Goal: Task Accomplishment & Management: Use online tool/utility

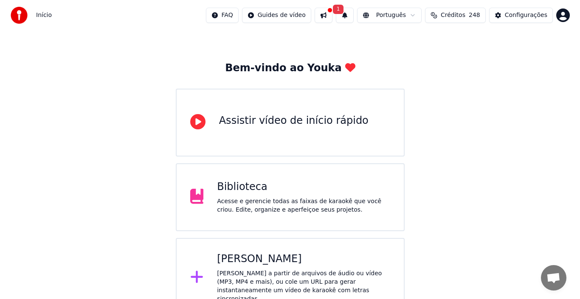
scroll to position [30, 0]
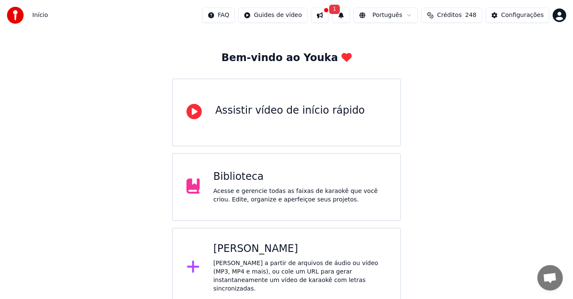
click at [259, 262] on div "[PERSON_NAME] a partir de arquivos de áudio ou vídeo (MP3, MP4 e mais), ou cole…" at bounding box center [299, 277] width 173 height 34
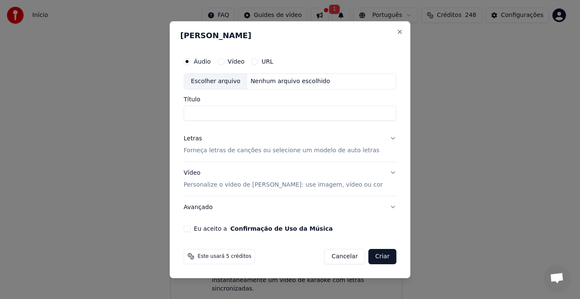
click at [221, 80] on div "Escolher arquivo" at bounding box center [215, 81] width 63 height 15
type input "**********"
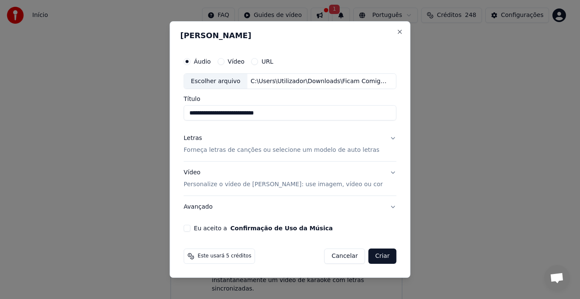
click at [391, 139] on button "Letras Forneça letras de canções ou selecione um modelo de auto letras" at bounding box center [290, 145] width 213 height 34
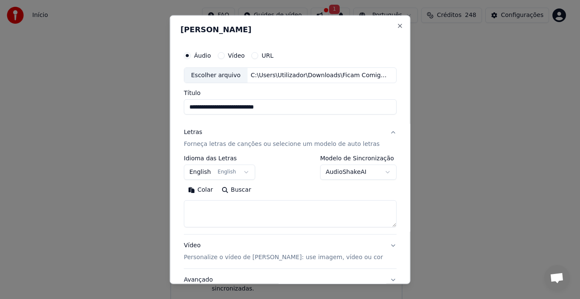
click at [243, 170] on button "English English" at bounding box center [219, 172] width 71 height 15
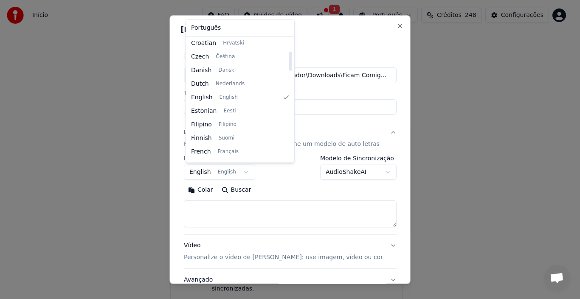
scroll to position [127, 0]
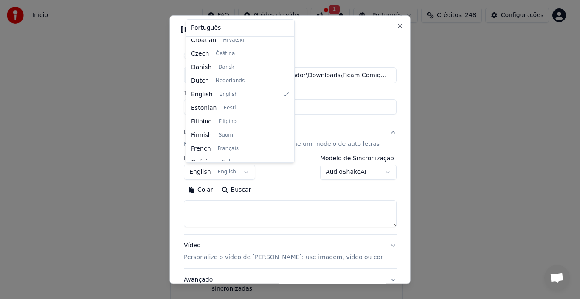
select select "**"
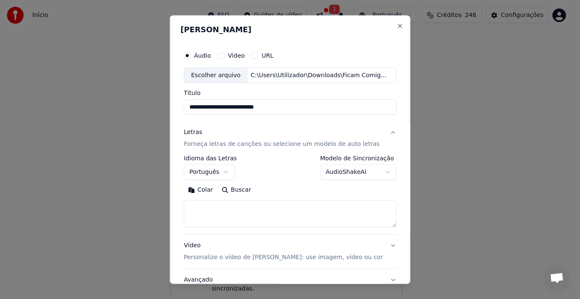
click at [198, 210] on textarea at bounding box center [290, 213] width 213 height 27
paste textarea "**********"
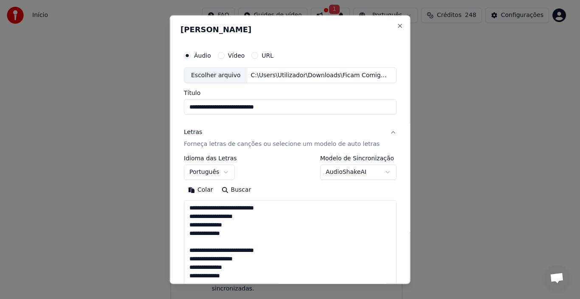
scroll to position [664, 0]
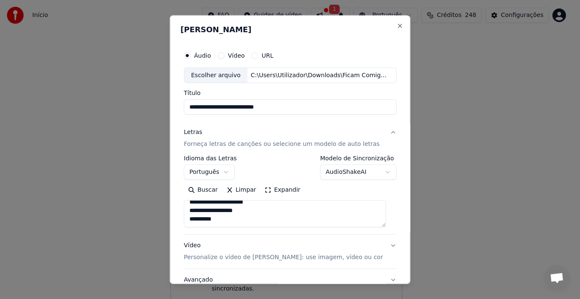
drag, startPoint x: 385, startPoint y: 227, endPoint x: 382, endPoint y: 275, distance: 47.7
click at [382, 275] on div "**********" at bounding box center [290, 206] width 213 height 170
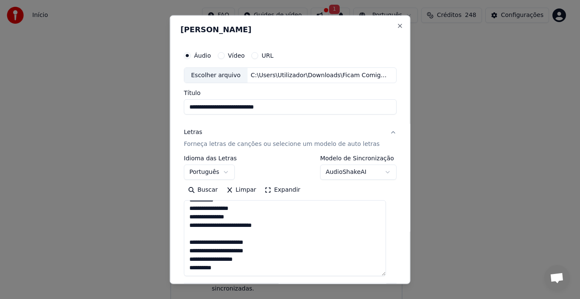
drag, startPoint x: 382, startPoint y: 226, endPoint x: 374, endPoint y: 275, distance: 49.5
click at [374, 275] on textarea at bounding box center [285, 238] width 202 height 76
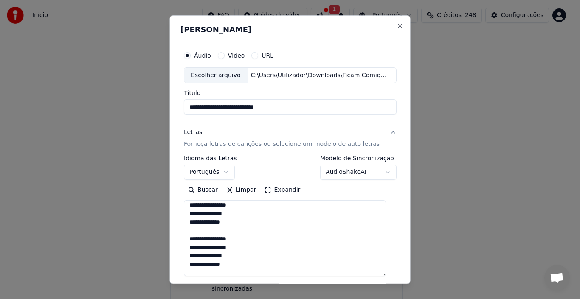
scroll to position [0, 0]
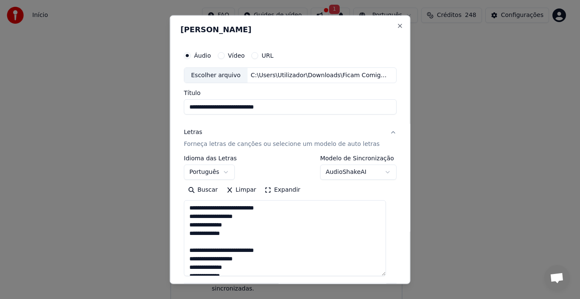
type textarea "**********"
select select
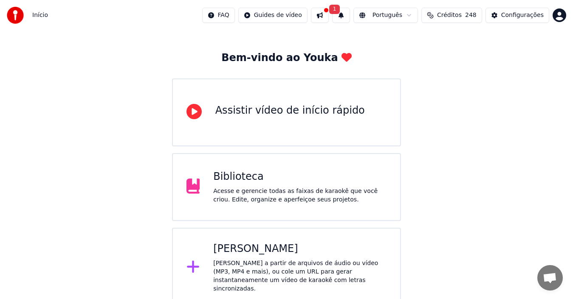
click at [244, 261] on div "[PERSON_NAME] a partir de arquivos de áudio ou vídeo (MP3, MP4 e mais), ou cole…" at bounding box center [299, 277] width 173 height 34
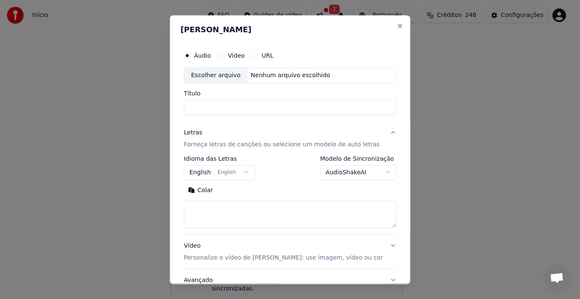
click at [217, 74] on div "Escolher arquivo" at bounding box center [215, 75] width 63 height 15
type input "**********"
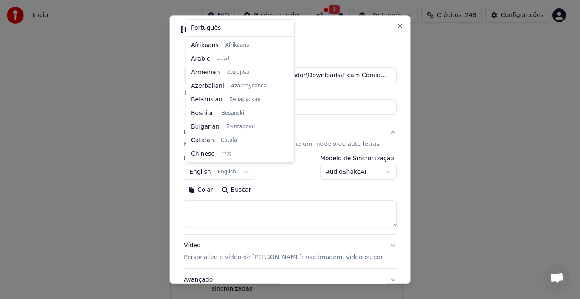
click at [247, 170] on body "**********" at bounding box center [286, 139] width 573 height 338
select select "**"
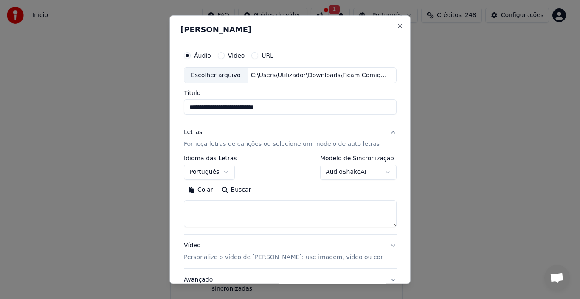
click at [196, 202] on textarea at bounding box center [290, 213] width 213 height 27
paste textarea "**********"
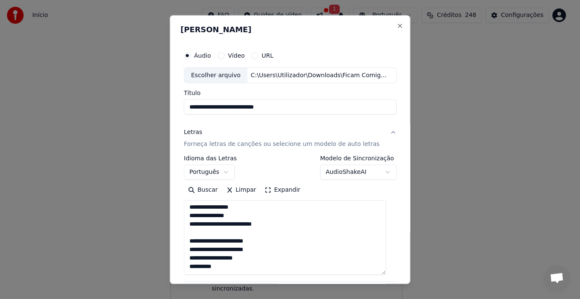
scroll to position [621, 0]
drag, startPoint x: 381, startPoint y: 226, endPoint x: 370, endPoint y: 271, distance: 47.1
click at [370, 271] on textarea at bounding box center [285, 237] width 202 height 75
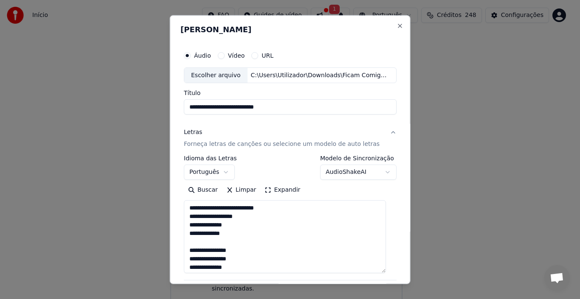
type textarea "**********"
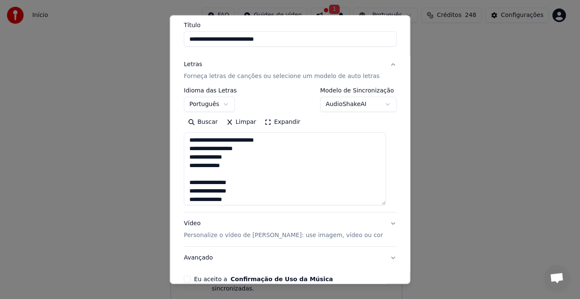
scroll to position [113, 0]
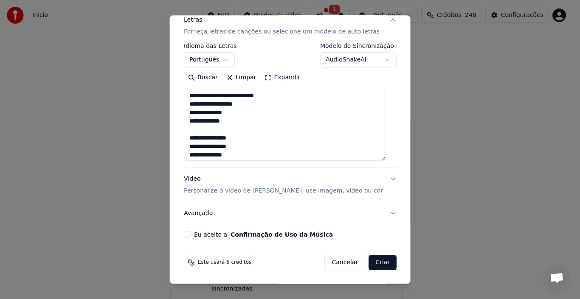
click at [189, 235] on button "Eu aceito a Confirmação de Uso da Música" at bounding box center [187, 235] width 7 height 7
click at [375, 260] on button "Criar" at bounding box center [383, 262] width 28 height 15
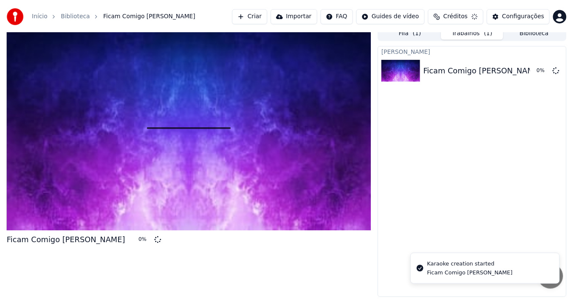
scroll to position [6, 0]
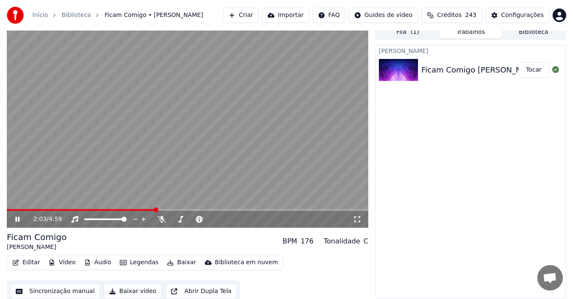
click at [17, 220] on icon at bounding box center [17, 219] width 4 height 5
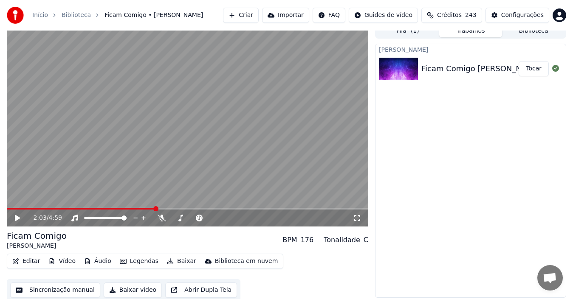
scroll to position [9, 0]
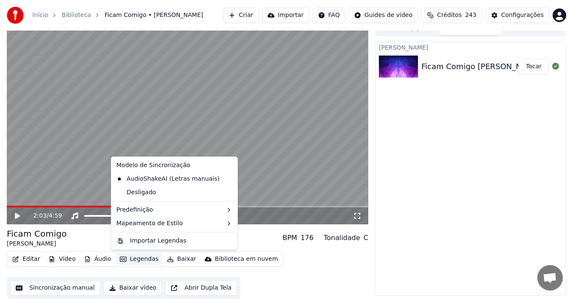
click at [136, 259] on button "Legendas" at bounding box center [138, 260] width 45 height 12
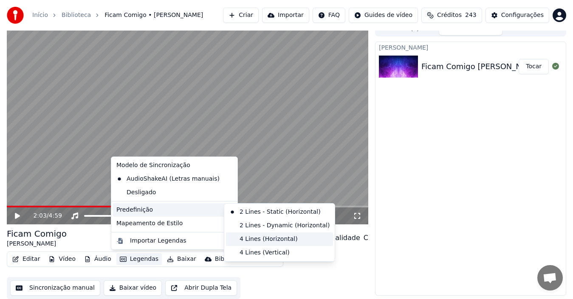
click at [259, 242] on div "4 Lines (Horizontal)" at bounding box center [279, 240] width 107 height 14
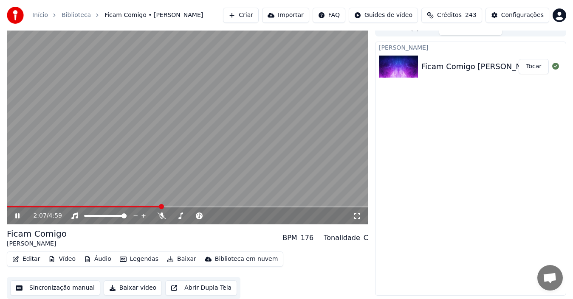
click at [16, 217] on icon at bounding box center [17, 216] width 4 height 5
click at [7, 209] on span at bounding box center [9, 206] width 5 height 5
click at [16, 216] on icon at bounding box center [17, 216] width 5 height 6
click at [17, 215] on icon at bounding box center [24, 216] width 20 height 7
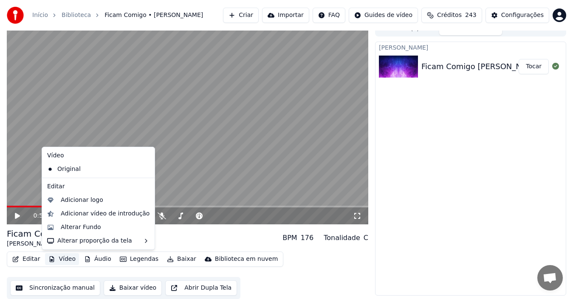
click at [64, 260] on button "Vídeo" at bounding box center [62, 260] width 34 height 12
click at [90, 228] on div "Alterar Fundo" at bounding box center [81, 227] width 40 height 8
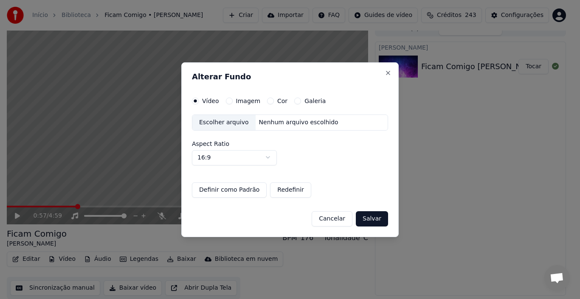
click at [229, 100] on button "Imagem" at bounding box center [229, 101] width 7 height 7
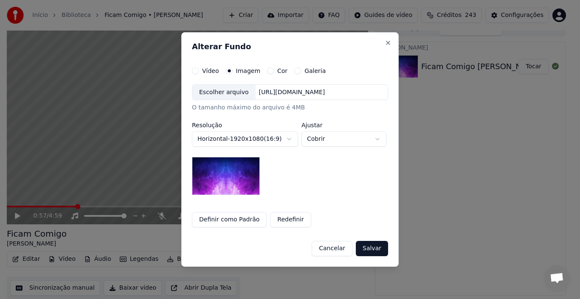
click at [226, 174] on img at bounding box center [226, 176] width 68 height 38
click at [223, 222] on button "Definir como Padrão" at bounding box center [229, 219] width 75 height 15
click at [280, 220] on button "Redefinir" at bounding box center [290, 219] width 41 height 15
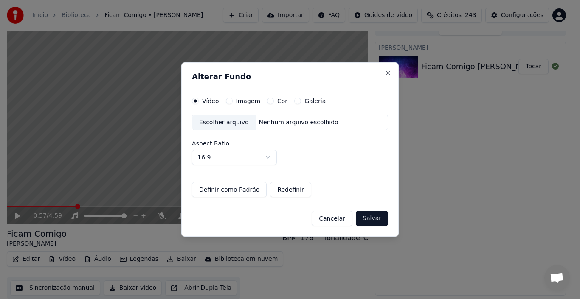
click at [378, 219] on button "Salvar" at bounding box center [372, 218] width 32 height 15
click at [373, 217] on button "Salvar" at bounding box center [372, 218] width 32 height 15
click at [267, 156] on body "Início Biblioteca Ficam Comigo • [PERSON_NAME] Criar Importar FAQ Guides de víd…" at bounding box center [286, 140] width 573 height 299
click at [232, 101] on div "Imagem" at bounding box center [243, 101] width 34 height 7
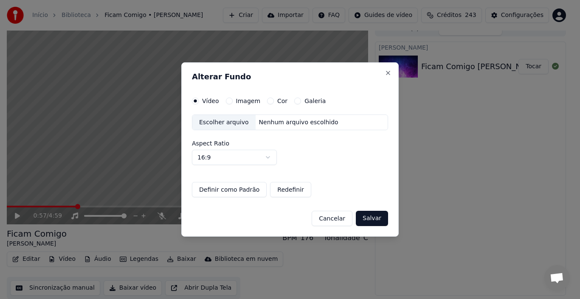
click at [227, 101] on button "Imagem" at bounding box center [229, 101] width 7 height 7
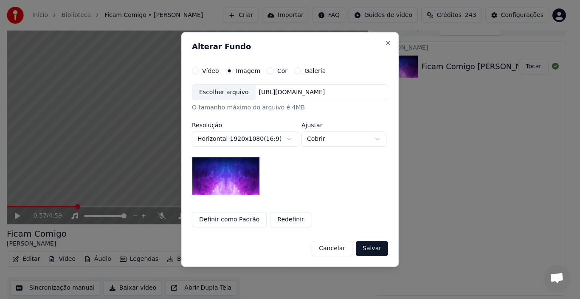
click at [376, 141] on body "**********" at bounding box center [286, 140] width 573 height 299
click at [274, 188] on body "**********" at bounding box center [286, 140] width 573 height 299
click at [267, 71] on button "Cor" at bounding box center [270, 71] width 7 height 7
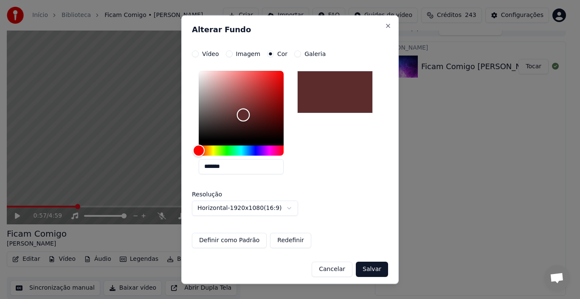
drag, startPoint x: 200, startPoint y: 141, endPoint x: 243, endPoint y: 115, distance: 50.6
click at [243, 115] on div "Color" at bounding box center [243, 115] width 13 height 13
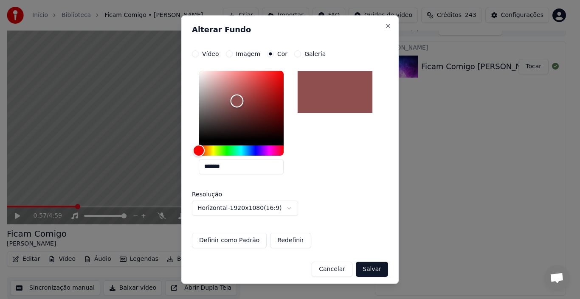
drag, startPoint x: 242, startPoint y: 116, endPoint x: 231, endPoint y: 99, distance: 19.6
click at [231, 99] on div "Color" at bounding box center [237, 101] width 13 height 13
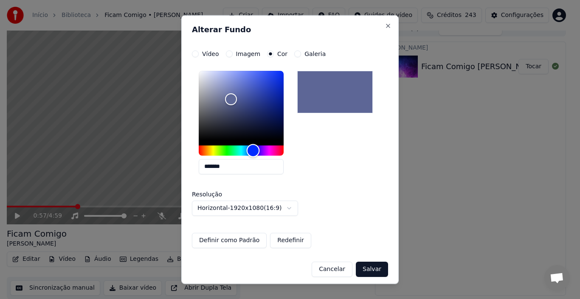
drag, startPoint x: 197, startPoint y: 151, endPoint x: 253, endPoint y: 156, distance: 56.8
click at [253, 156] on div "Hue" at bounding box center [253, 150] width 13 height 13
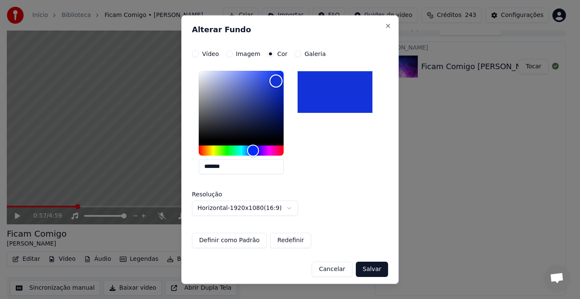
type input "*******"
drag, startPoint x: 232, startPoint y: 98, endPoint x: 275, endPoint y: 83, distance: 45.9
click at [275, 83] on div "Color" at bounding box center [275, 82] width 13 height 13
click at [370, 268] on button "Salvar" at bounding box center [372, 269] width 32 height 15
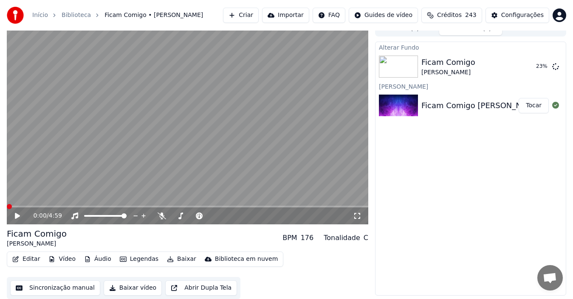
click at [7, 209] on span at bounding box center [9, 206] width 5 height 5
click at [17, 217] on icon at bounding box center [17, 216] width 5 height 6
click at [53, 206] on span at bounding box center [187, 207] width 361 height 2
click at [15, 215] on icon at bounding box center [24, 216] width 20 height 7
click at [409, 107] on img at bounding box center [398, 106] width 39 height 22
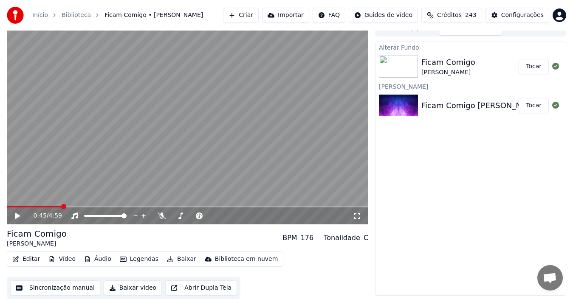
click at [538, 105] on button "Tocar" at bounding box center [534, 105] width 30 height 15
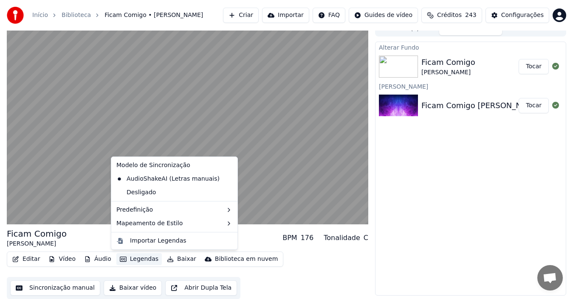
click at [136, 259] on button "Legendas" at bounding box center [138, 260] width 45 height 12
click at [136, 180] on div "AudioShakeAI (Letras manuais)" at bounding box center [168, 179] width 110 height 14
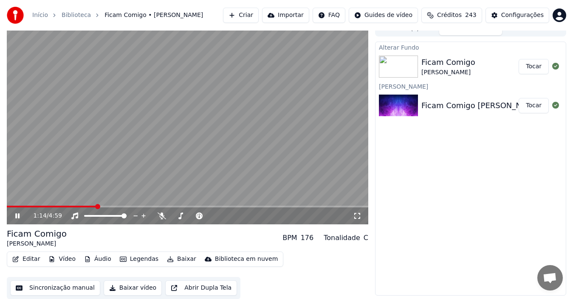
click at [19, 217] on icon at bounding box center [17, 216] width 4 height 5
click at [534, 68] on button "Tocar" at bounding box center [534, 66] width 30 height 15
click at [532, 104] on button "Tocar" at bounding box center [534, 105] width 30 height 15
click at [534, 62] on button "Tocar" at bounding box center [534, 66] width 30 height 15
click at [18, 215] on icon at bounding box center [17, 216] width 4 height 5
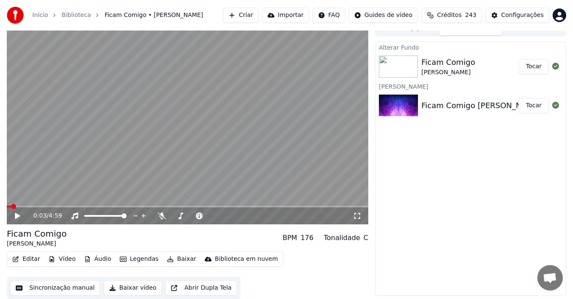
click at [62, 257] on button "Vídeo" at bounding box center [62, 260] width 34 height 12
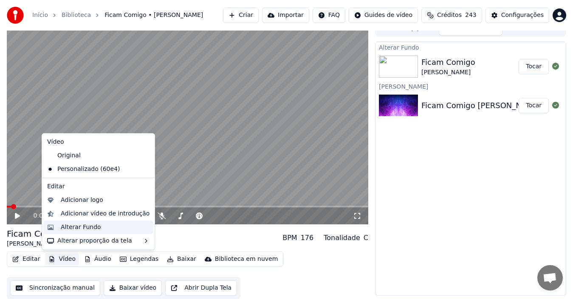
click at [108, 229] on div "Alterar Fundo" at bounding box center [105, 227] width 89 height 8
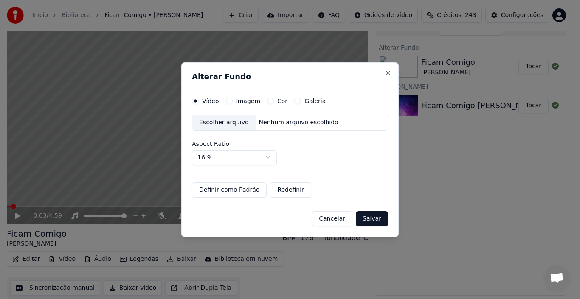
click at [267, 100] on button "Cor" at bounding box center [270, 101] width 7 height 7
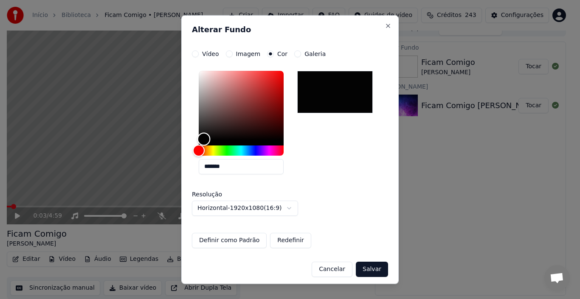
type input "*******"
click at [202, 140] on div "Color" at bounding box center [202, 140] width 13 height 13
click at [369, 271] on button "Salvar" at bounding box center [372, 269] width 32 height 15
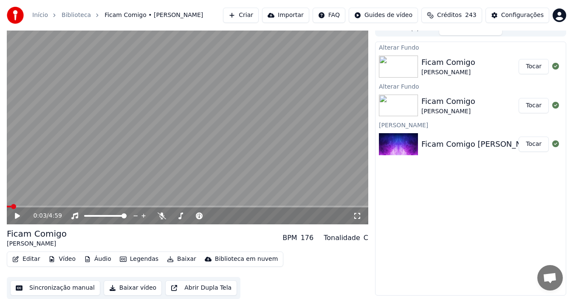
click at [535, 67] on button "Tocar" at bounding box center [534, 66] width 30 height 15
click at [49, 206] on span at bounding box center [46, 206] width 5 height 5
click at [17, 215] on icon at bounding box center [24, 216] width 20 height 7
click at [174, 259] on button "Baixar" at bounding box center [182, 260] width 36 height 12
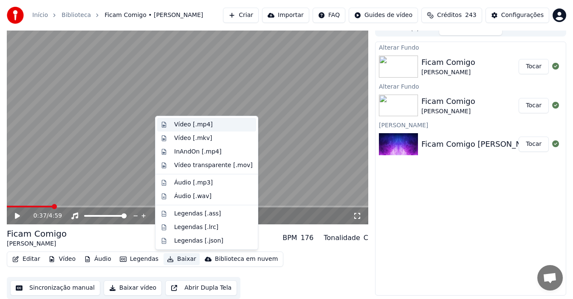
click at [185, 125] on div "Vídeo [.mp4]" at bounding box center [193, 125] width 39 height 8
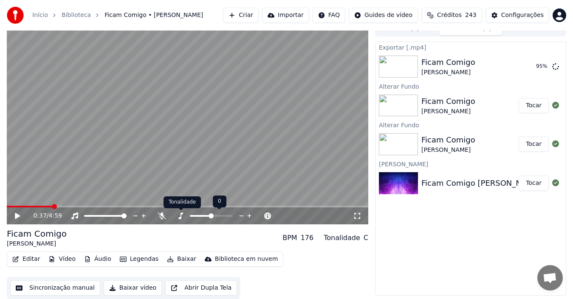
click at [178, 217] on icon at bounding box center [180, 216] width 8 height 7
